Goal: Transaction & Acquisition: Obtain resource

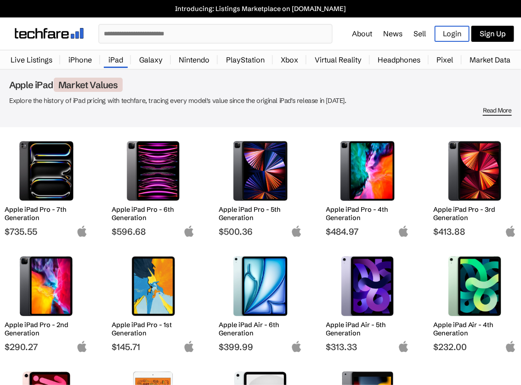
click at [52, 292] on img at bounding box center [45, 286] width 69 height 60
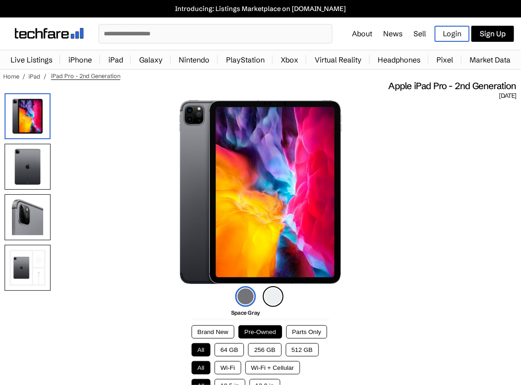
click at [233, 344] on button "64 GB" at bounding box center [229, 349] width 30 height 13
click at [284, 367] on button "Wi-Fi + Cellular" at bounding box center [272, 367] width 55 height 13
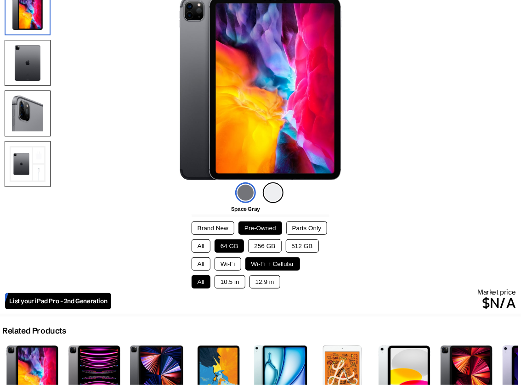
scroll to position [110, 0]
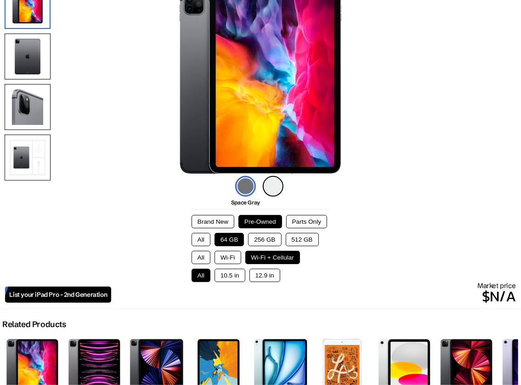
click at [266, 279] on button "12.9 in" at bounding box center [264, 275] width 31 height 13
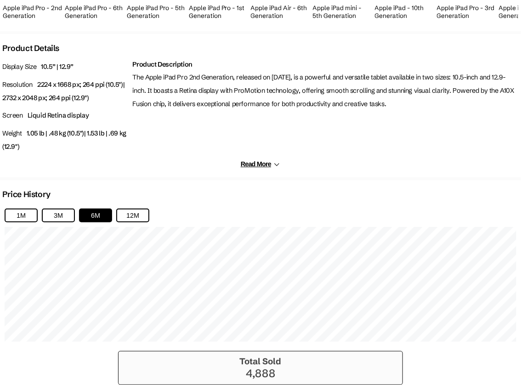
scroll to position [514, 0]
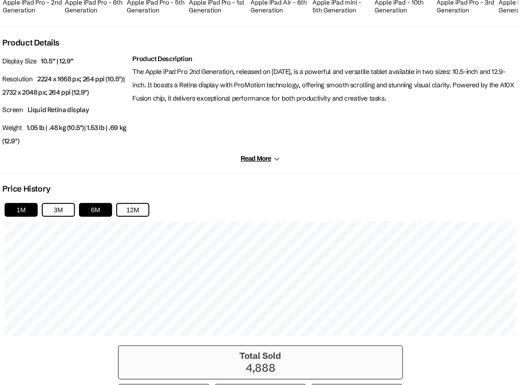
click at [30, 208] on button "1M" at bounding box center [21, 210] width 33 height 14
